Goal: Understand process/instructions: Learn how to perform a task or action

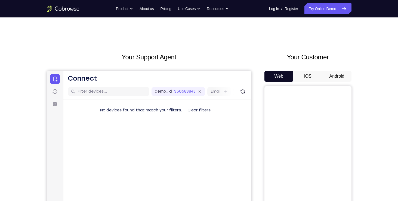
click at [335, 80] on button "Android" at bounding box center [336, 76] width 29 height 11
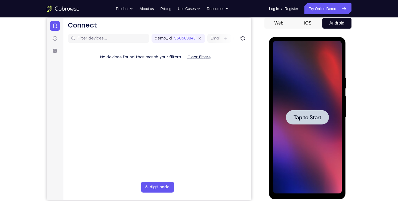
click at [297, 116] on span "Tap to Start" at bounding box center [307, 116] width 28 height 5
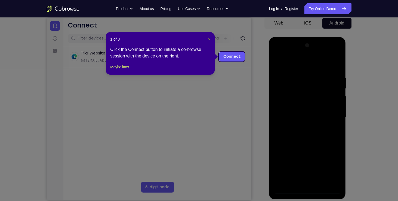
click at [209, 39] on span "×" at bounding box center [209, 39] width 2 height 4
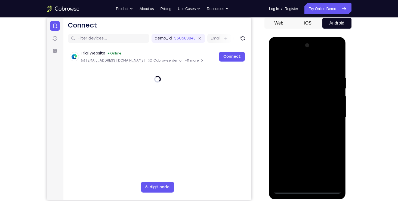
click at [306, 190] on div at bounding box center [307, 117] width 68 height 152
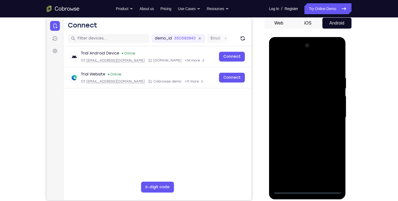
click at [334, 168] on div at bounding box center [307, 117] width 68 height 152
click at [291, 64] on div at bounding box center [307, 117] width 68 height 152
click at [332, 114] on div at bounding box center [307, 117] width 68 height 152
click at [311, 181] on div at bounding box center [307, 117] width 68 height 152
click at [298, 144] on div at bounding box center [307, 117] width 68 height 152
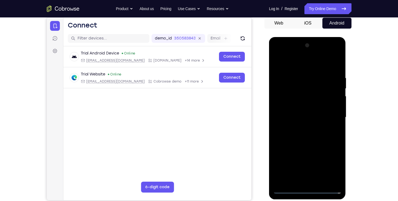
click at [291, 91] on div at bounding box center [307, 117] width 68 height 152
click at [290, 103] on div at bounding box center [307, 117] width 68 height 152
click at [285, 161] on div at bounding box center [307, 117] width 68 height 152
click at [315, 149] on div at bounding box center [307, 117] width 68 height 152
click at [298, 170] on div at bounding box center [307, 117] width 68 height 152
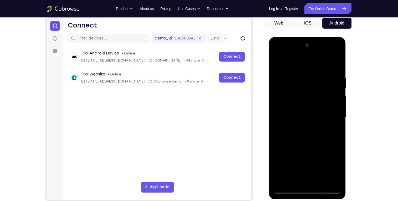
click at [283, 158] on div at bounding box center [307, 117] width 68 height 152
click at [284, 149] on div at bounding box center [307, 117] width 68 height 152
click at [315, 149] on div at bounding box center [307, 117] width 68 height 152
click at [296, 180] on div at bounding box center [307, 117] width 68 height 152
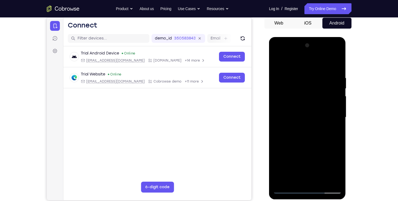
click at [292, 113] on div at bounding box center [307, 117] width 68 height 152
click at [305, 134] on div at bounding box center [307, 117] width 68 height 152
click at [303, 120] on div at bounding box center [307, 117] width 68 height 152
click at [309, 111] on div at bounding box center [307, 117] width 68 height 152
click at [303, 181] on div at bounding box center [307, 117] width 68 height 152
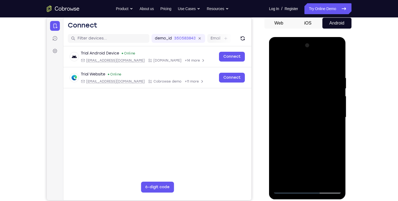
click at [280, 161] on div at bounding box center [307, 117] width 68 height 152
click at [317, 150] on div at bounding box center [307, 117] width 68 height 152
click at [297, 171] on div at bounding box center [307, 117] width 68 height 152
click at [285, 160] on div at bounding box center [307, 117] width 68 height 152
click at [283, 151] on div at bounding box center [307, 117] width 68 height 152
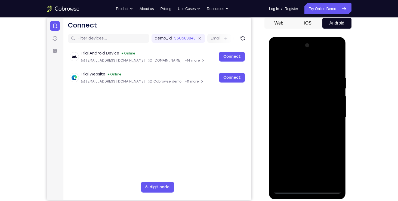
click at [314, 150] on div at bounding box center [307, 117] width 68 height 152
click at [301, 177] on div at bounding box center [307, 117] width 68 height 152
click at [301, 109] on div at bounding box center [307, 117] width 68 height 152
click at [312, 180] on div at bounding box center [307, 117] width 68 height 152
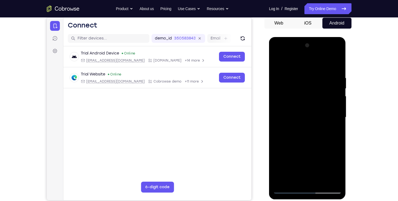
click at [296, 143] on div at bounding box center [307, 117] width 68 height 152
click at [297, 90] on div at bounding box center [307, 117] width 68 height 152
click at [289, 102] on div at bounding box center [307, 117] width 68 height 152
click at [309, 139] on div at bounding box center [307, 117] width 68 height 152
click at [300, 102] on div at bounding box center [307, 117] width 68 height 152
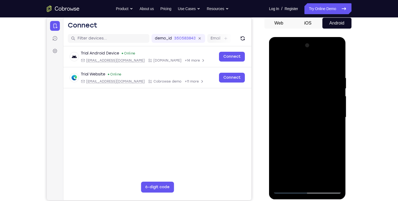
click at [284, 160] on div at bounding box center [307, 117] width 68 height 152
click at [316, 150] on div at bounding box center [307, 117] width 68 height 152
click at [299, 169] on div at bounding box center [307, 117] width 68 height 152
click at [283, 160] on div at bounding box center [307, 117] width 68 height 152
click at [281, 150] on div at bounding box center [307, 117] width 68 height 152
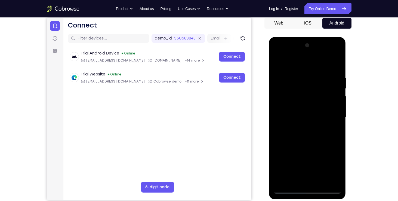
click at [313, 150] on div at bounding box center [307, 117] width 68 height 152
click at [299, 179] on div at bounding box center [307, 117] width 68 height 152
click at [298, 113] on div at bounding box center [307, 117] width 68 height 152
click at [295, 134] on div at bounding box center [307, 117] width 68 height 152
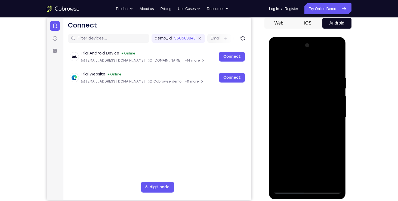
click at [300, 95] on div at bounding box center [307, 117] width 68 height 152
click at [334, 170] on div at bounding box center [307, 117] width 68 height 152
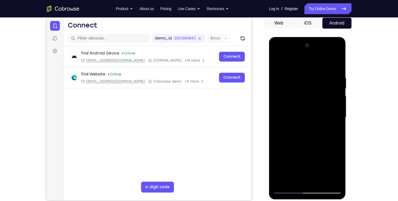
click at [334, 170] on div at bounding box center [307, 117] width 68 height 152
click at [293, 86] on div at bounding box center [307, 117] width 68 height 152
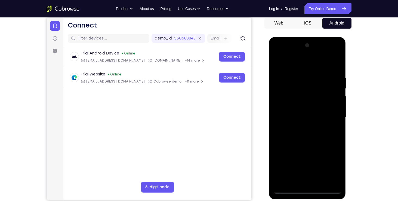
click at [278, 61] on div at bounding box center [307, 117] width 68 height 152
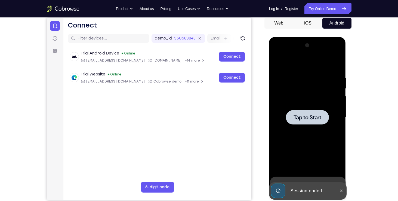
click at [301, 116] on span "Tap to Start" at bounding box center [307, 116] width 28 height 5
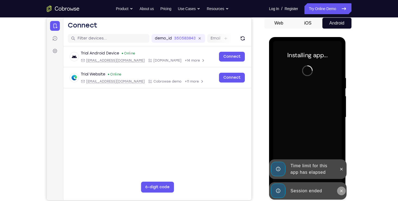
click at [342, 188] on icon at bounding box center [341, 190] width 4 height 4
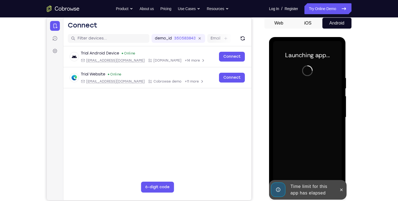
click at [341, 170] on div at bounding box center [307, 117] width 68 height 152
click at [340, 185] on button at bounding box center [341, 189] width 9 height 9
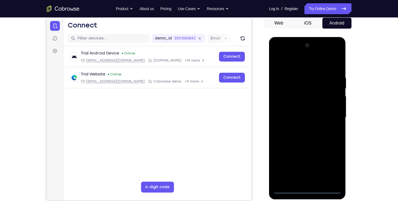
click at [308, 188] on div at bounding box center [307, 117] width 68 height 152
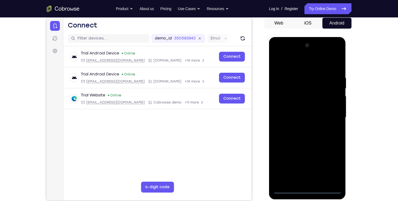
click at [332, 163] on div at bounding box center [307, 117] width 68 height 152
click at [292, 64] on div at bounding box center [307, 117] width 68 height 152
click at [330, 116] on div at bounding box center [307, 117] width 68 height 152
click at [301, 126] on div at bounding box center [307, 117] width 68 height 152
click at [295, 114] on div at bounding box center [307, 117] width 68 height 152
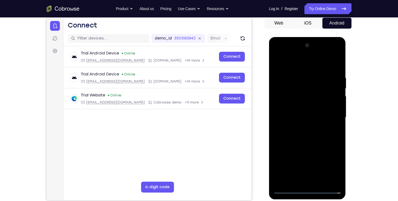
click at [294, 104] on div at bounding box center [307, 117] width 68 height 152
click at [333, 107] on div at bounding box center [307, 117] width 68 height 152
click at [303, 117] on div at bounding box center [307, 117] width 68 height 152
click at [295, 141] on div at bounding box center [307, 117] width 68 height 152
click at [304, 113] on div at bounding box center [307, 117] width 68 height 152
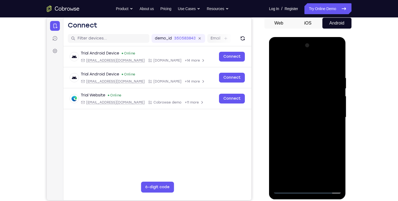
click at [288, 95] on div at bounding box center [307, 117] width 68 height 152
click at [286, 115] on div at bounding box center [307, 117] width 68 height 152
click at [286, 135] on div at bounding box center [307, 117] width 68 height 152
click at [291, 130] on div at bounding box center [307, 117] width 68 height 152
click at [303, 132] on div at bounding box center [307, 117] width 68 height 152
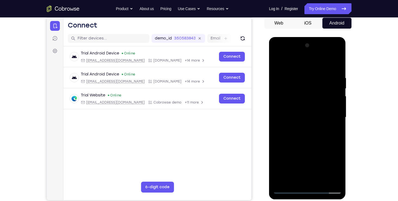
click at [311, 125] on div at bounding box center [307, 117] width 68 height 152
click at [302, 116] on div at bounding box center [307, 117] width 68 height 152
click at [297, 136] on div at bounding box center [307, 117] width 68 height 152
click at [296, 131] on div at bounding box center [307, 117] width 68 height 152
click at [303, 132] on div at bounding box center [307, 117] width 68 height 152
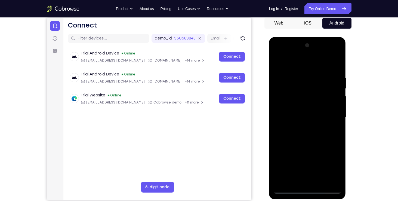
click at [303, 144] on div at bounding box center [307, 117] width 68 height 152
click at [292, 92] on div at bounding box center [307, 117] width 68 height 152
click at [288, 102] on div at bounding box center [307, 117] width 68 height 152
click at [286, 90] on div at bounding box center [307, 117] width 68 height 152
click at [295, 151] on div at bounding box center [307, 117] width 68 height 152
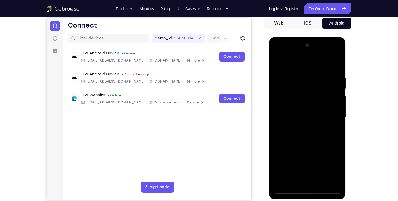
click at [313, 170] on div at bounding box center [307, 117] width 68 height 152
click at [284, 150] on div at bounding box center [307, 117] width 68 height 152
click at [316, 168] on div at bounding box center [307, 117] width 68 height 152
click at [282, 149] on div at bounding box center [307, 117] width 68 height 152
click at [296, 158] on div at bounding box center [307, 117] width 68 height 152
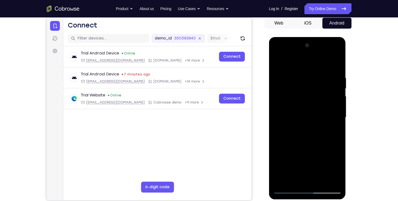
click at [297, 179] on div at bounding box center [307, 117] width 68 height 152
click at [281, 151] on div at bounding box center [307, 117] width 68 height 152
click at [291, 111] on div at bounding box center [307, 117] width 68 height 152
click at [294, 181] on div at bounding box center [307, 117] width 68 height 152
click at [280, 180] on div at bounding box center [307, 117] width 68 height 152
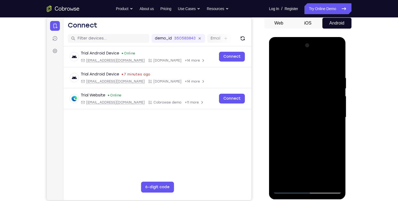
click at [300, 127] on div at bounding box center [307, 117] width 68 height 152
click at [299, 111] on div at bounding box center [307, 117] width 68 height 152
click at [295, 90] on div at bounding box center [307, 117] width 68 height 152
click at [291, 107] on div at bounding box center [307, 117] width 68 height 152
click at [291, 116] on div at bounding box center [307, 117] width 68 height 152
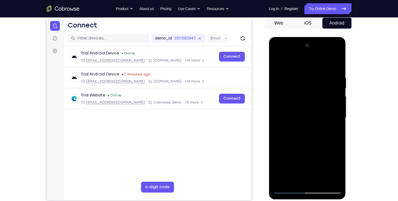
click at [305, 130] on div at bounding box center [307, 117] width 68 height 152
click at [300, 143] on div at bounding box center [307, 117] width 68 height 152
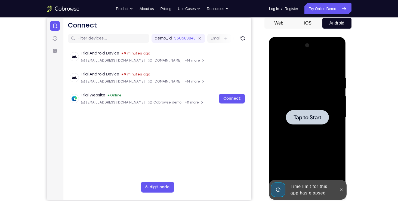
click at [302, 120] on span "Tap to Start" at bounding box center [307, 116] width 28 height 5
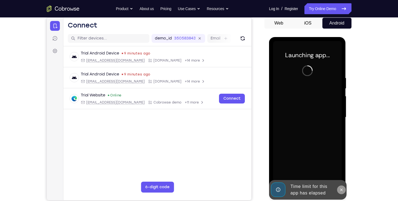
click at [340, 188] on icon at bounding box center [341, 189] width 2 height 2
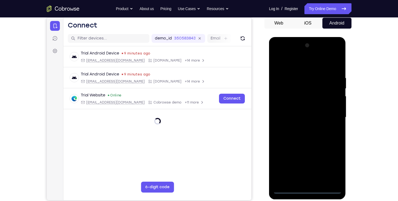
click at [307, 189] on div at bounding box center [307, 117] width 68 height 152
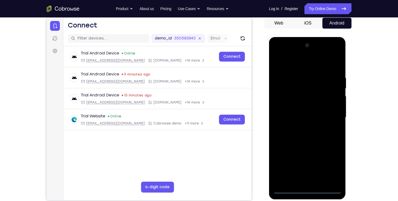
click at [331, 167] on div at bounding box center [307, 117] width 68 height 152
click at [291, 65] on div at bounding box center [307, 117] width 68 height 152
click at [332, 115] on div at bounding box center [307, 117] width 68 height 152
click at [301, 126] on div at bounding box center [307, 117] width 68 height 152
click at [300, 111] on div at bounding box center [307, 117] width 68 height 152
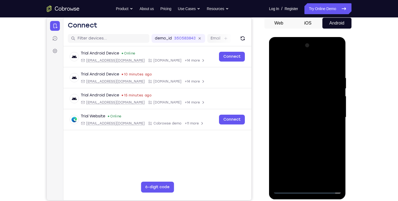
click at [300, 107] on div at bounding box center [307, 117] width 68 height 152
click at [294, 117] on div at bounding box center [307, 117] width 68 height 152
click at [293, 135] on div at bounding box center [307, 117] width 68 height 152
click at [293, 134] on div at bounding box center [307, 117] width 68 height 152
click at [299, 131] on div at bounding box center [307, 117] width 68 height 152
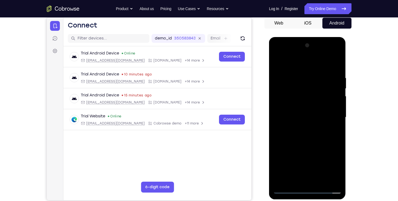
click at [300, 126] on div at bounding box center [307, 117] width 68 height 152
click at [299, 117] on div at bounding box center [307, 117] width 68 height 152
click at [296, 135] on div at bounding box center [307, 117] width 68 height 152
click at [296, 131] on div at bounding box center [307, 117] width 68 height 152
click at [303, 133] on div at bounding box center [307, 117] width 68 height 152
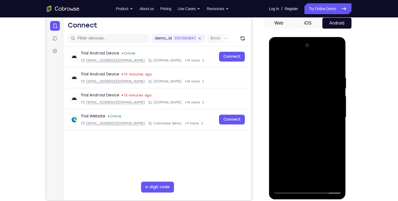
click at [303, 144] on div at bounding box center [307, 117] width 68 height 152
click at [289, 92] on div at bounding box center [307, 117] width 68 height 152
click at [283, 102] on div at bounding box center [307, 117] width 68 height 152
click at [300, 140] on div at bounding box center [307, 117] width 68 height 152
click at [287, 105] on div at bounding box center [307, 117] width 68 height 152
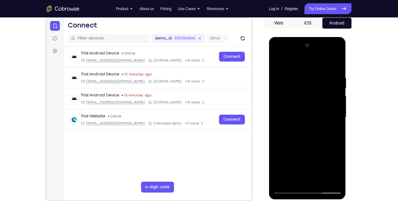
click at [297, 139] on div at bounding box center [307, 117] width 68 height 152
click at [303, 139] on div at bounding box center [307, 117] width 68 height 152
click at [301, 138] on div at bounding box center [307, 117] width 68 height 152
click at [277, 53] on div at bounding box center [307, 117] width 68 height 152
drag, startPoint x: 294, startPoint y: 74, endPoint x: 300, endPoint y: 139, distance: 64.5
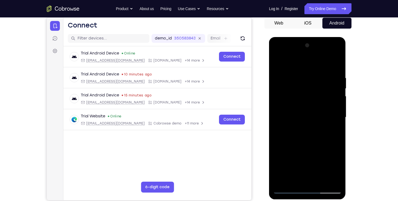
click at [300, 139] on div at bounding box center [307, 117] width 68 height 152
click at [303, 113] on div at bounding box center [307, 117] width 68 height 152
click at [295, 120] on div at bounding box center [307, 117] width 68 height 152
click at [291, 113] on div at bounding box center [307, 117] width 68 height 152
click at [286, 123] on div at bounding box center [307, 117] width 68 height 152
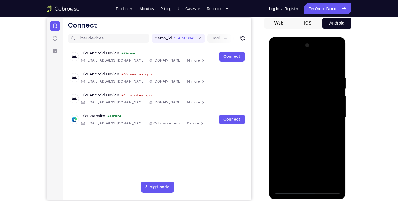
click at [298, 132] on div at bounding box center [307, 117] width 68 height 152
click at [299, 101] on div at bounding box center [307, 117] width 68 height 152
click at [293, 120] on div at bounding box center [307, 117] width 68 height 152
click at [293, 125] on div at bounding box center [307, 117] width 68 height 152
click at [290, 141] on div at bounding box center [307, 117] width 68 height 152
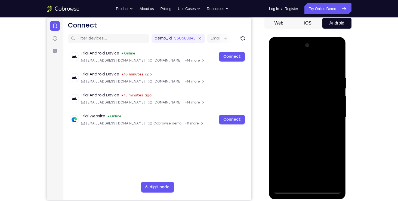
click at [294, 132] on div at bounding box center [307, 117] width 68 height 152
click at [301, 129] on div at bounding box center [307, 117] width 68 height 152
click at [334, 111] on div at bounding box center [307, 117] width 68 height 152
click at [315, 122] on div at bounding box center [307, 117] width 68 height 152
click at [302, 142] on div at bounding box center [307, 117] width 68 height 152
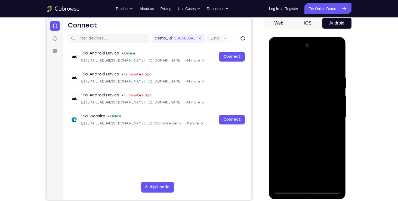
click at [301, 130] on div at bounding box center [307, 117] width 68 height 152
click at [306, 130] on div at bounding box center [307, 117] width 68 height 152
click at [280, 113] on div at bounding box center [307, 117] width 68 height 152
click at [296, 114] on div at bounding box center [307, 117] width 68 height 152
click at [291, 123] on div at bounding box center [307, 117] width 68 height 152
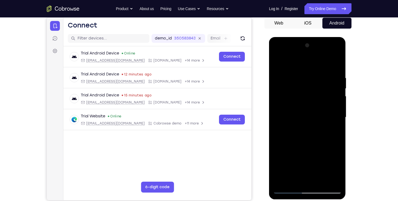
click at [289, 141] on div at bounding box center [307, 117] width 68 height 152
click at [292, 142] on div at bounding box center [307, 117] width 68 height 152
click at [335, 103] on div at bounding box center [307, 117] width 68 height 152
drag, startPoint x: 294, startPoint y: 64, endPoint x: 294, endPoint y: 48, distance: 15.5
click at [294, 48] on div at bounding box center [307, 117] width 68 height 152
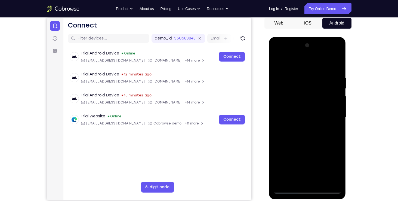
click at [277, 63] on div at bounding box center [307, 117] width 68 height 152
click at [289, 145] on div at bounding box center [307, 117] width 68 height 152
click at [334, 105] on div at bounding box center [307, 117] width 68 height 152
click at [305, 136] on div at bounding box center [307, 117] width 68 height 152
drag, startPoint x: 300, startPoint y: 158, endPoint x: 294, endPoint y: 106, distance: 51.7
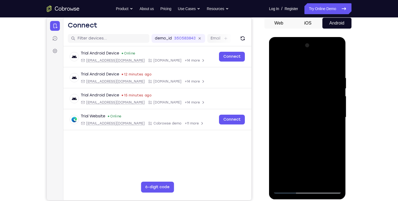
click at [294, 106] on div at bounding box center [307, 117] width 68 height 152
click at [296, 177] on div at bounding box center [307, 117] width 68 height 152
click at [316, 80] on div at bounding box center [307, 117] width 68 height 152
click at [291, 179] on div at bounding box center [307, 117] width 68 height 152
click at [294, 107] on div at bounding box center [307, 117] width 68 height 152
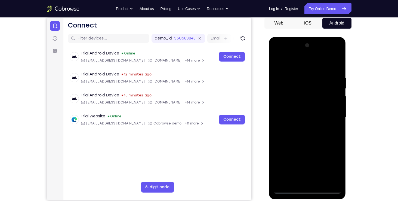
click at [295, 160] on div at bounding box center [307, 117] width 68 height 152
click at [315, 151] on div at bounding box center [307, 117] width 68 height 152
click at [299, 148] on div at bounding box center [307, 117] width 68 height 152
click at [296, 179] on div at bounding box center [307, 117] width 68 height 152
click at [285, 170] on div at bounding box center [307, 117] width 68 height 152
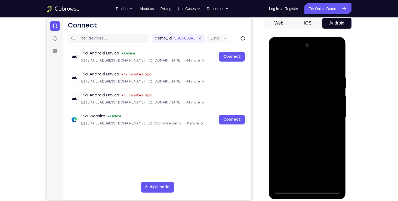
click at [282, 160] on div at bounding box center [307, 117] width 68 height 152
click at [316, 168] on div at bounding box center [307, 117] width 68 height 152
click at [300, 160] on div at bounding box center [307, 117] width 68 height 152
click at [305, 131] on div at bounding box center [307, 117] width 68 height 152
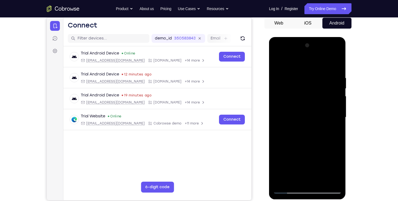
click at [300, 101] on div at bounding box center [307, 117] width 68 height 152
drag, startPoint x: 304, startPoint y: 80, endPoint x: 305, endPoint y: 144, distance: 64.2
click at [305, 144] on div at bounding box center [307, 117] width 68 height 152
drag, startPoint x: 296, startPoint y: 123, endPoint x: 345, endPoint y: 127, distance: 48.8
click at [345, 127] on div at bounding box center [307, 118] width 77 height 162
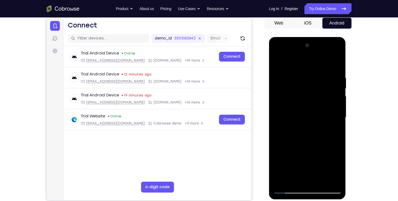
click at [289, 186] on div at bounding box center [307, 117] width 68 height 152
click at [287, 189] on div at bounding box center [307, 117] width 68 height 152
click at [298, 101] on div at bounding box center [307, 117] width 68 height 152
click at [286, 188] on div at bounding box center [307, 117] width 68 height 152
click at [337, 180] on div at bounding box center [307, 117] width 68 height 152
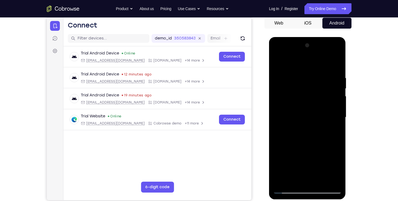
click at [307, 107] on div at bounding box center [307, 117] width 68 height 152
click at [296, 134] on div at bounding box center [307, 117] width 68 height 152
click at [288, 117] on div at bounding box center [307, 117] width 68 height 152
click at [292, 180] on div at bounding box center [307, 117] width 68 height 152
click at [303, 101] on div at bounding box center [307, 117] width 68 height 152
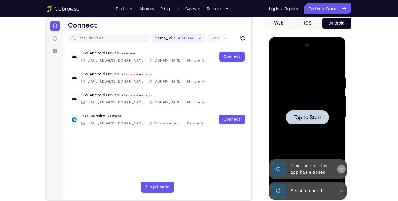
click at [339, 167] on icon at bounding box center [341, 169] width 4 height 4
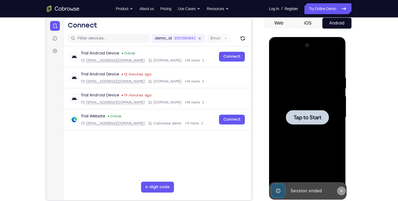
click at [342, 191] on icon at bounding box center [341, 190] width 2 height 2
